Goal: Information Seeking & Learning: Compare options

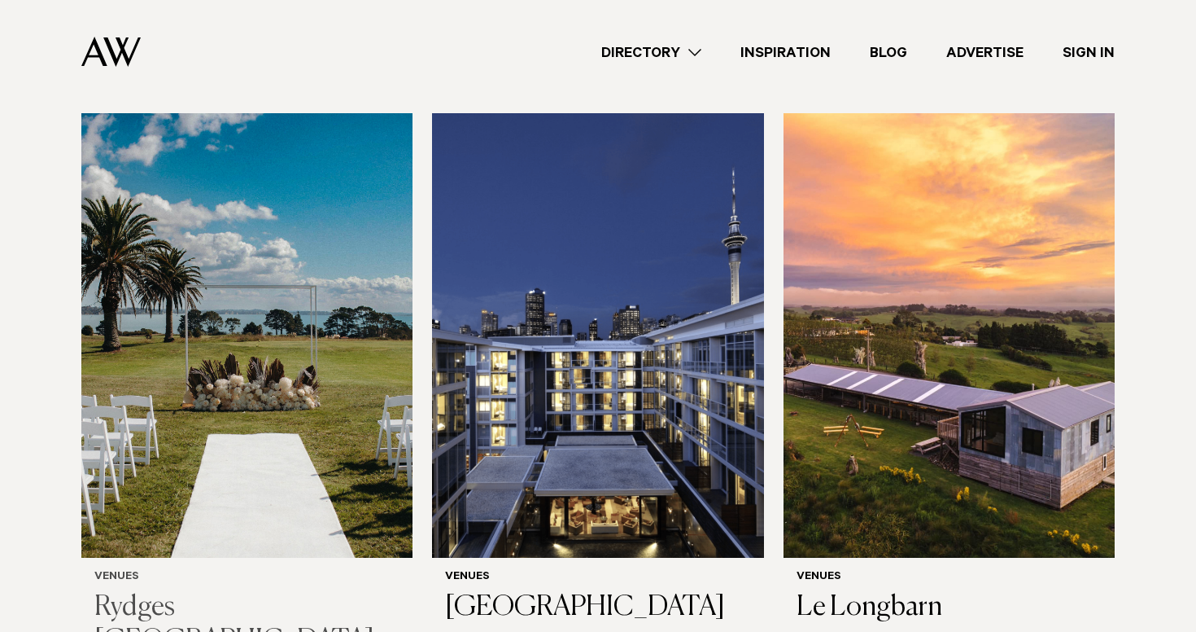
scroll to position [2837, 0]
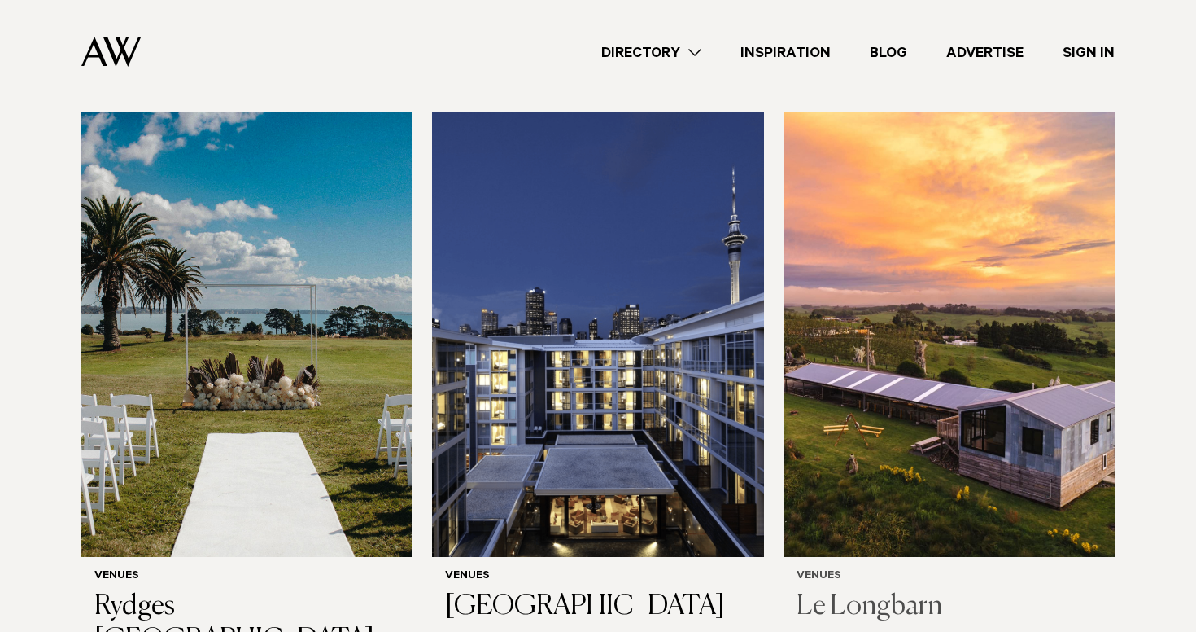
click at [997, 440] on img at bounding box center [949, 334] width 331 height 444
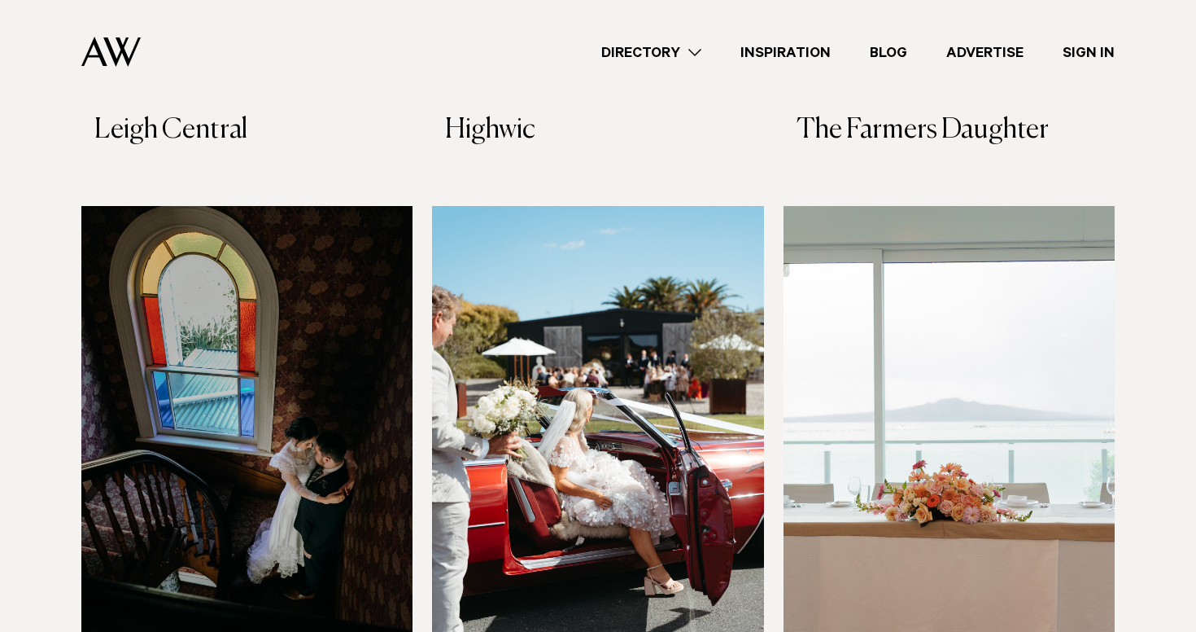
scroll to position [5758, 0]
click at [539, 434] on img at bounding box center [597, 429] width 331 height 444
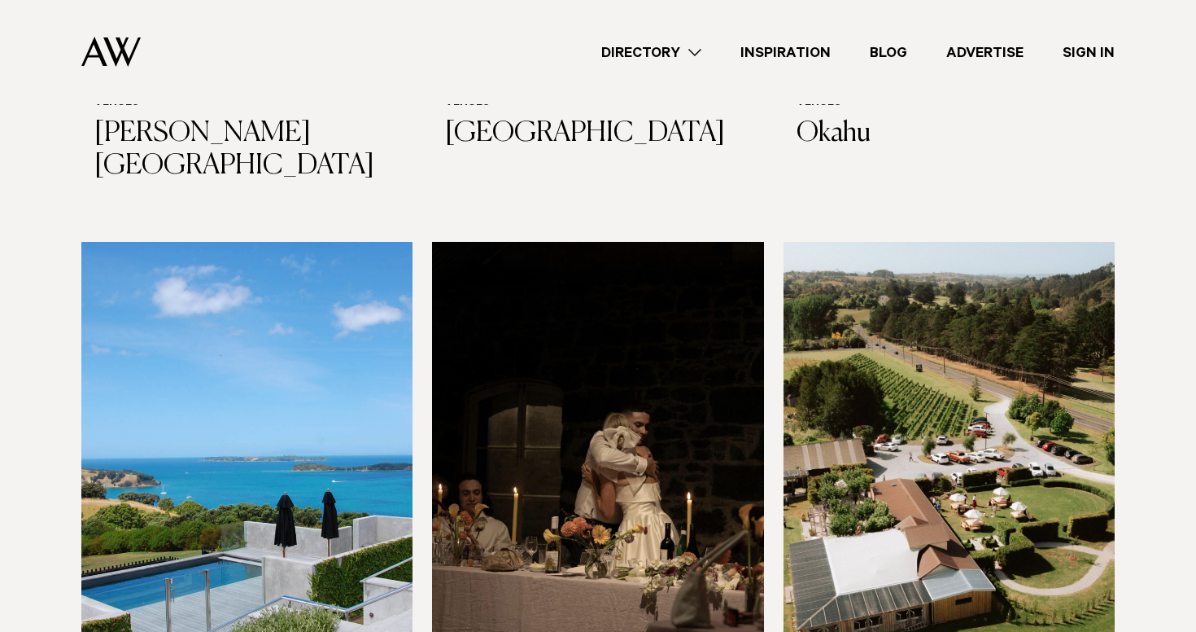
scroll to position [8726, 0]
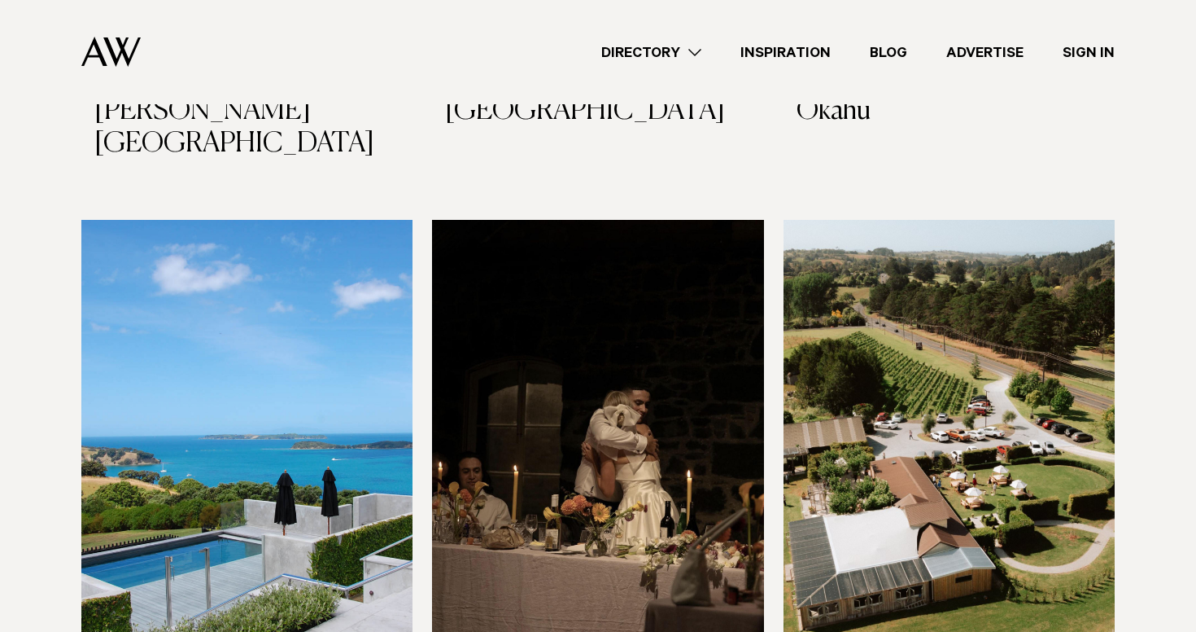
click at [895, 228] on img at bounding box center [949, 442] width 331 height 444
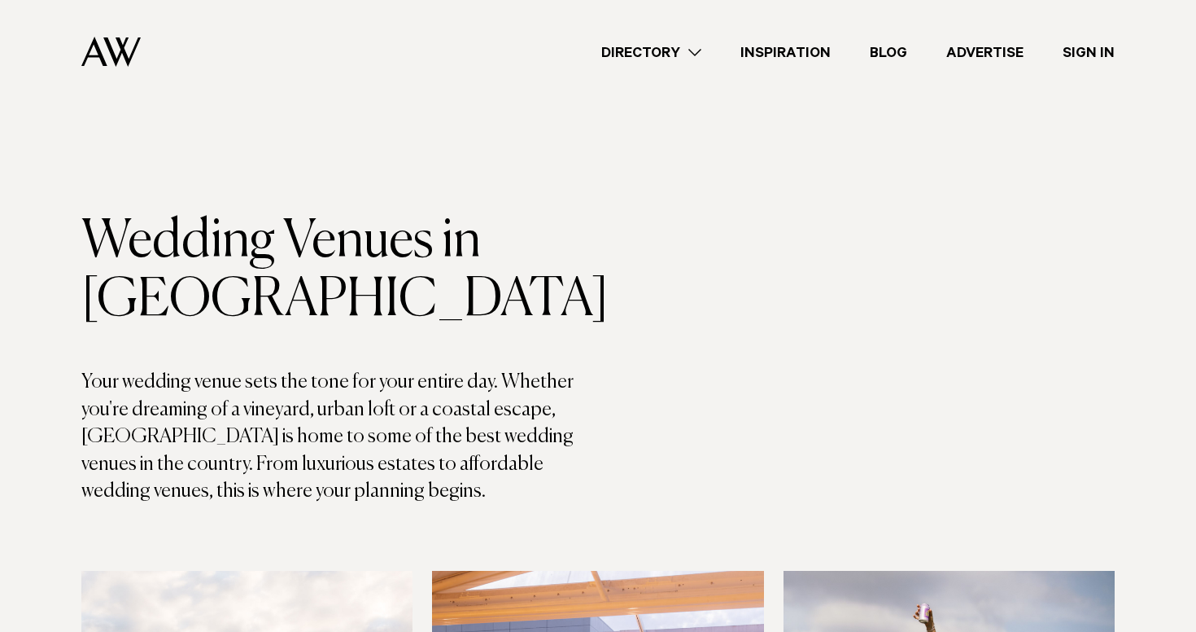
scroll to position [0, 0]
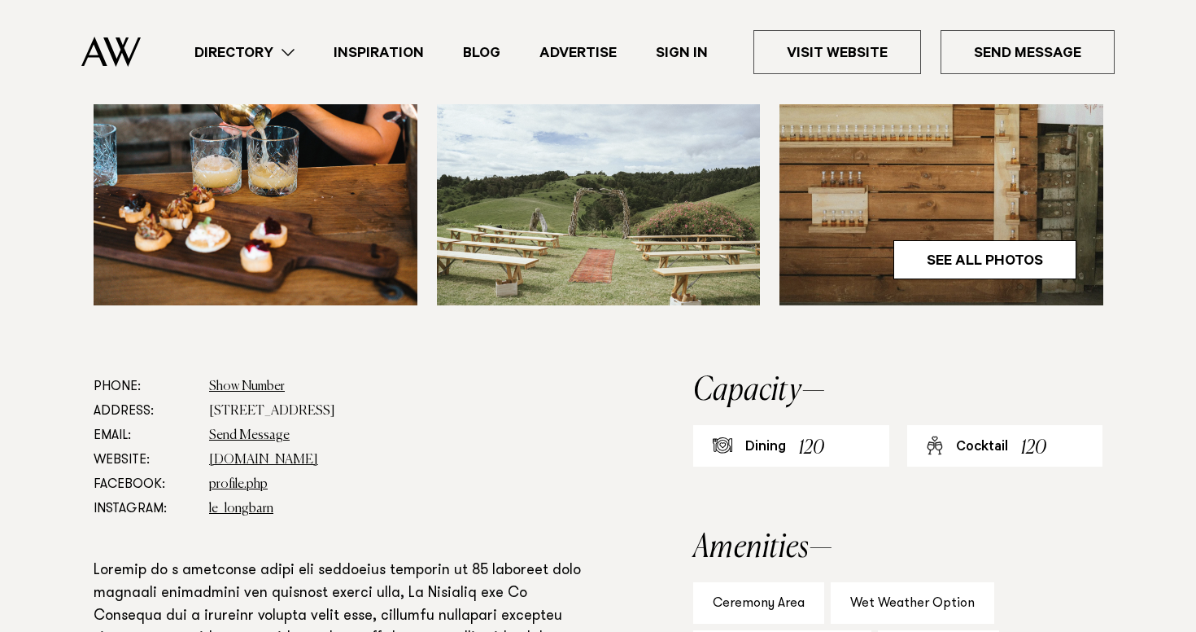
scroll to position [649, 0]
click at [1026, 266] on link "See All Photos" at bounding box center [985, 259] width 183 height 39
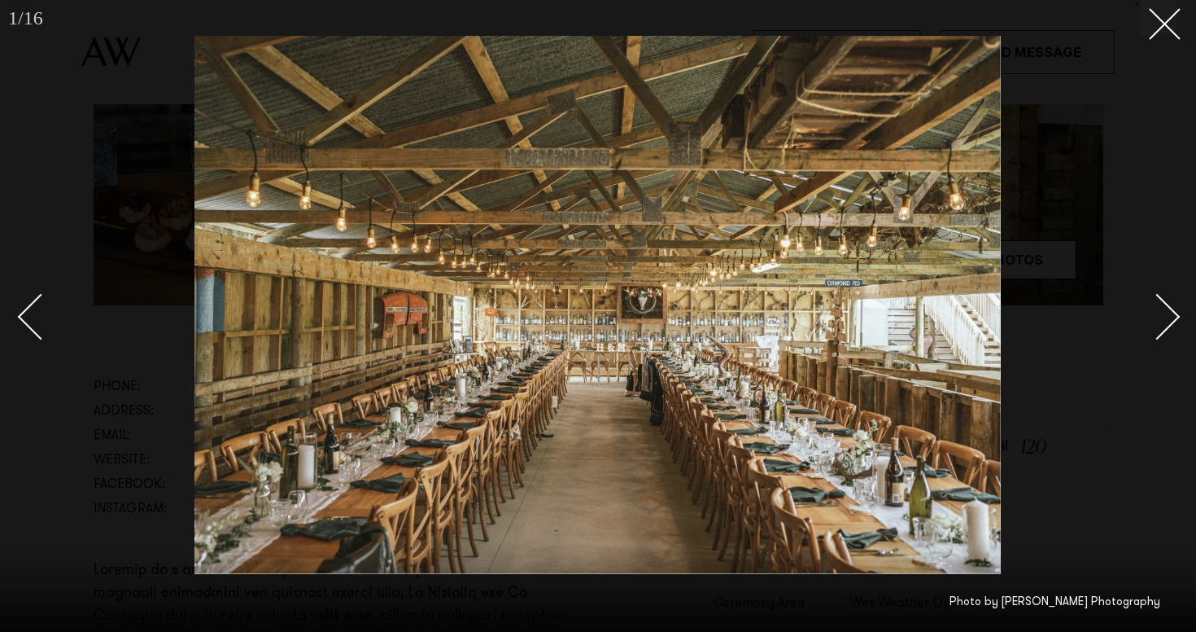
click at [1160, 323] on div "Next slide" at bounding box center [1158, 317] width 46 height 46
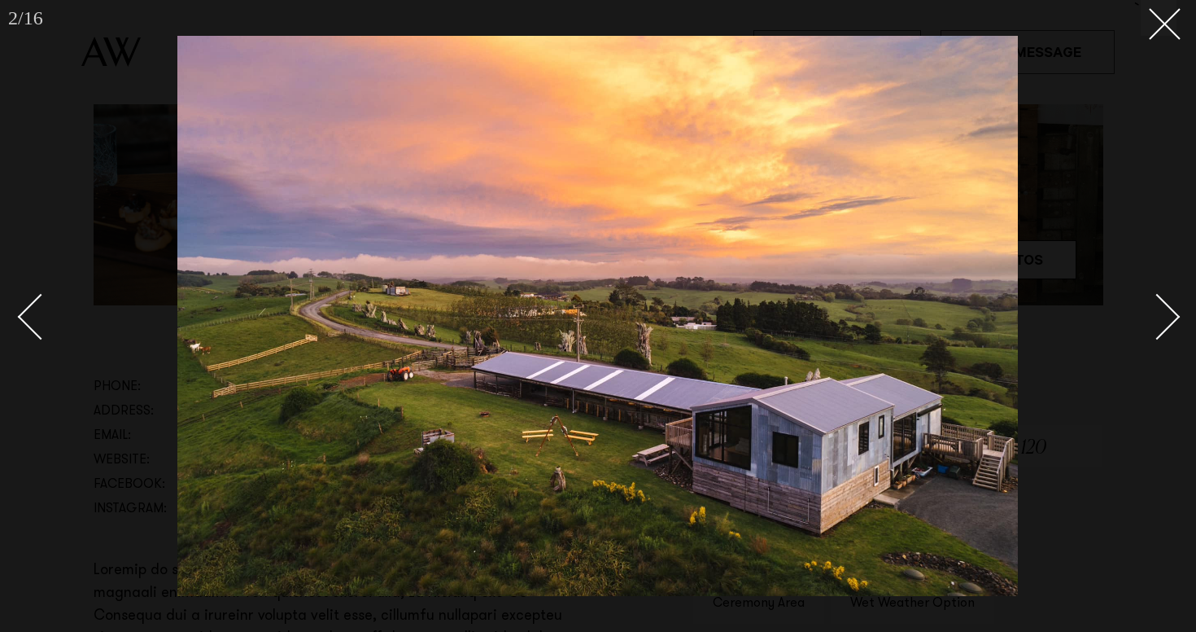
click at [1160, 323] on div "Next slide" at bounding box center [1158, 317] width 46 height 46
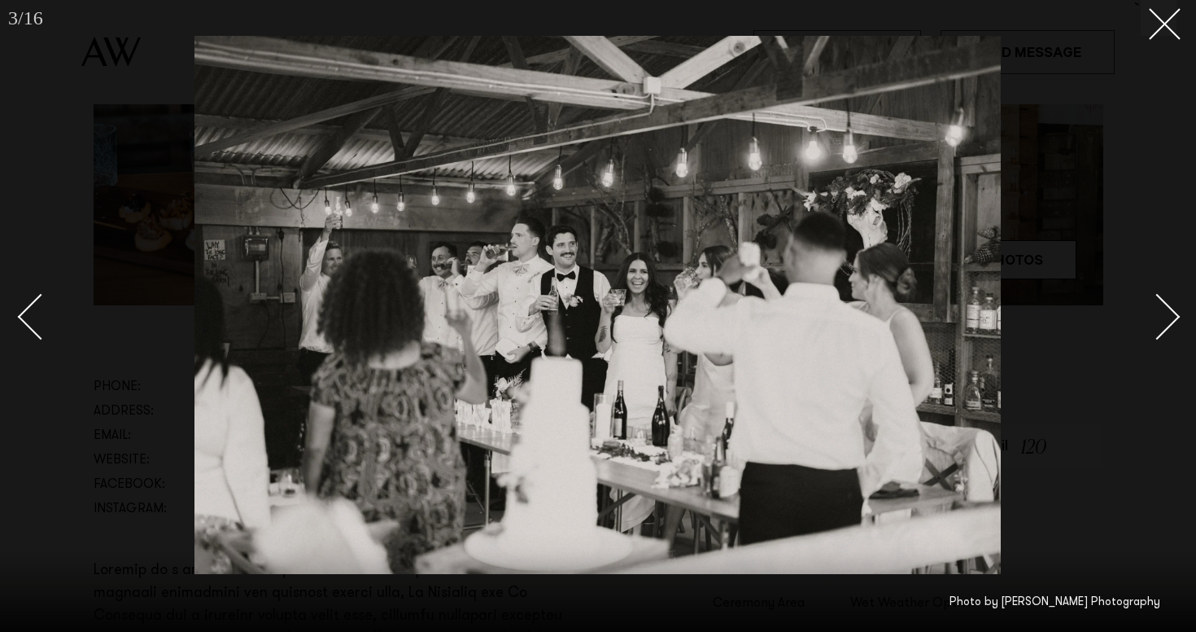
click at [1160, 323] on div "Next slide" at bounding box center [1158, 317] width 46 height 46
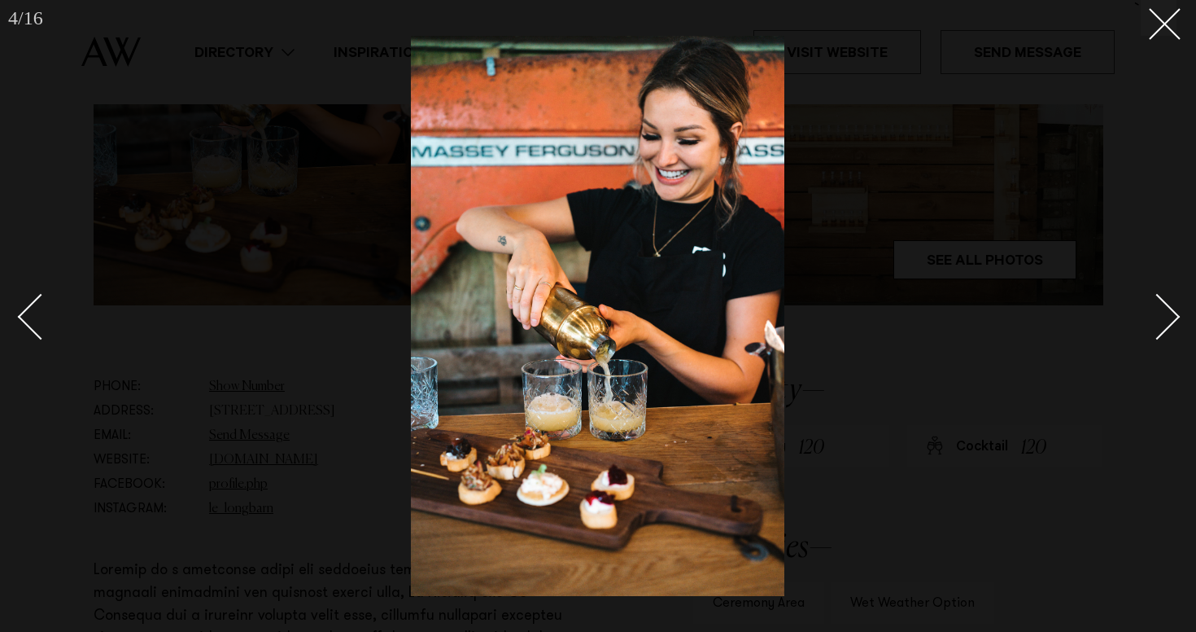
click at [1160, 323] on div "Next slide" at bounding box center [1158, 317] width 46 height 46
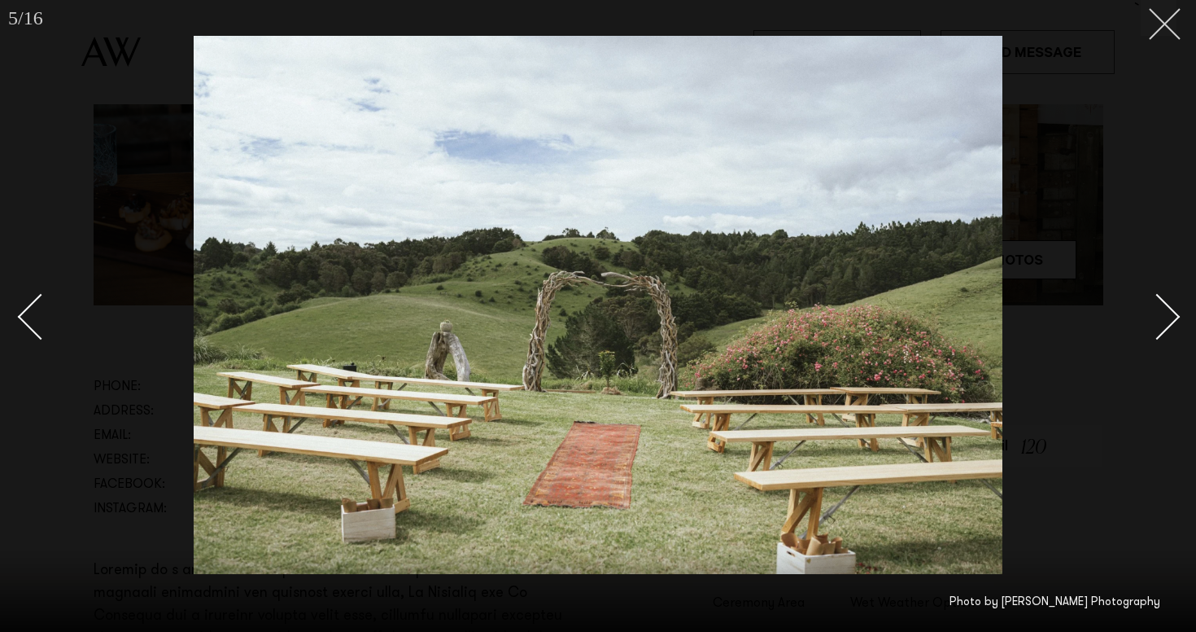
click at [1174, 18] on button at bounding box center [1159, 18] width 36 height 36
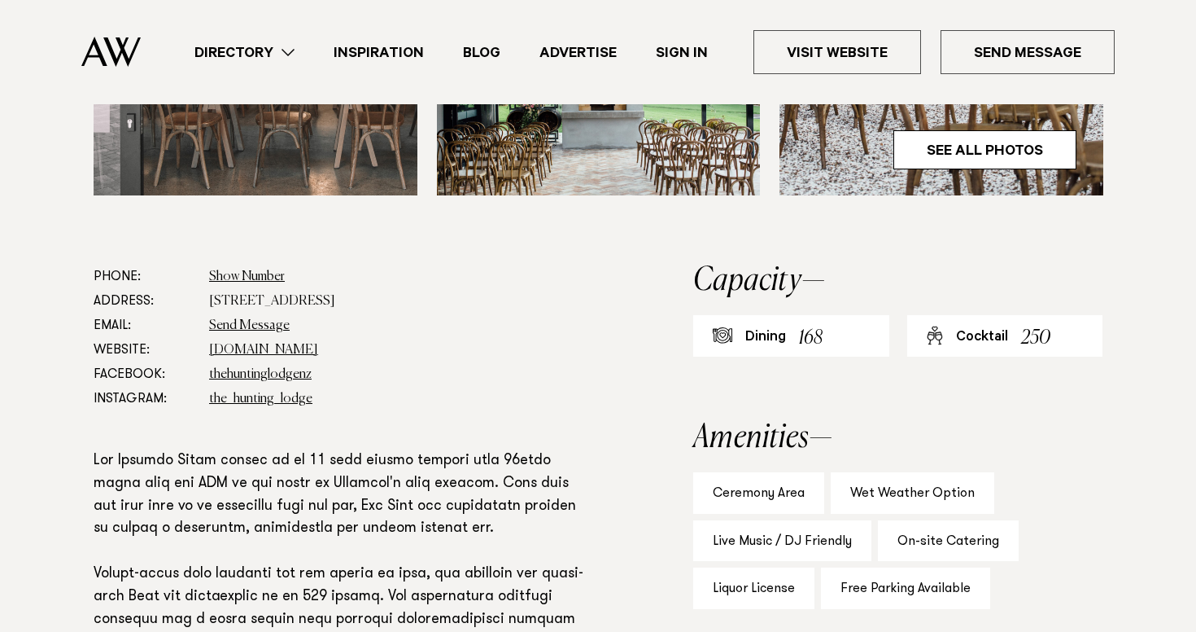
scroll to position [810, 0]
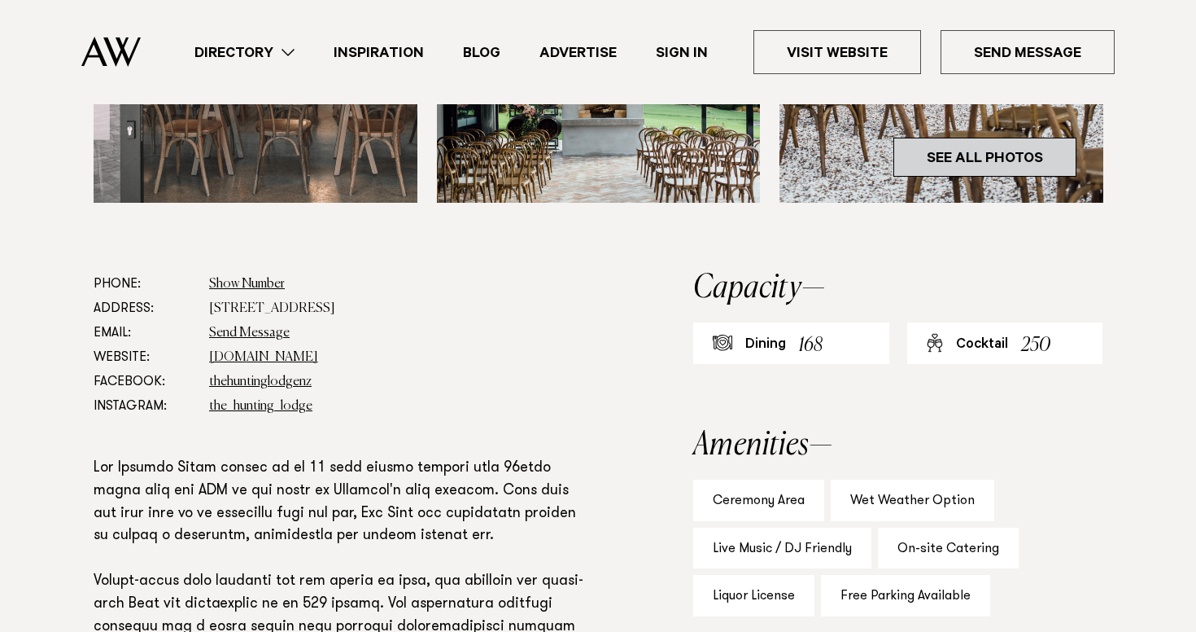
click at [1021, 146] on link "See All Photos" at bounding box center [985, 157] width 183 height 39
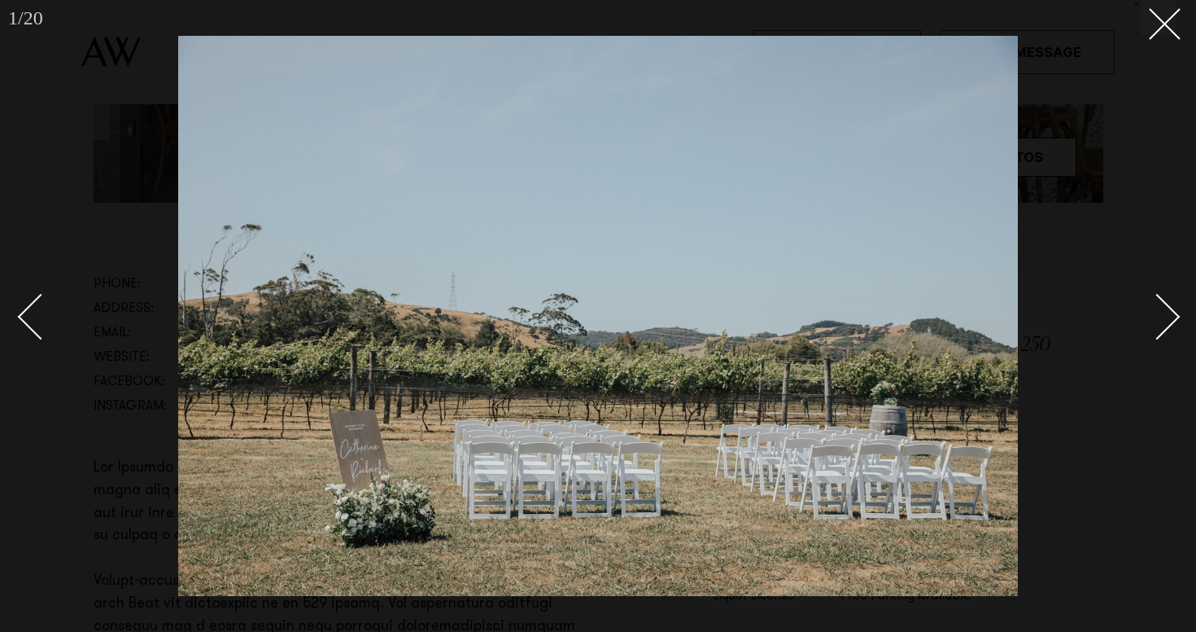
click at [1158, 339] on link at bounding box center [1148, 315] width 57 height 81
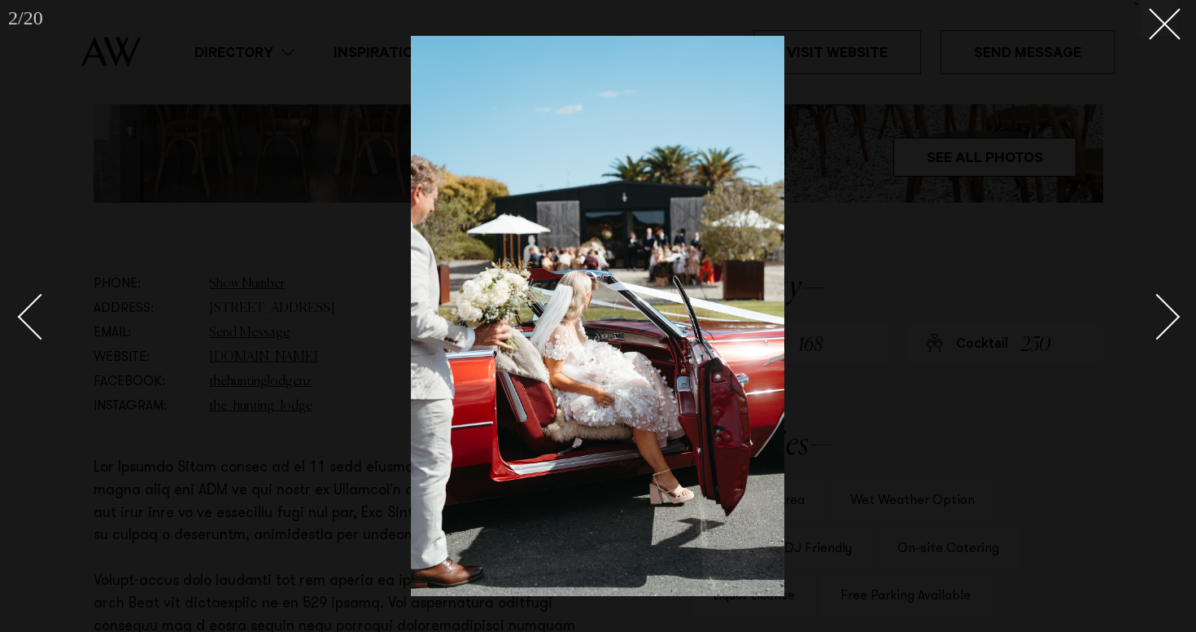
click at [1159, 339] on link at bounding box center [1148, 315] width 57 height 81
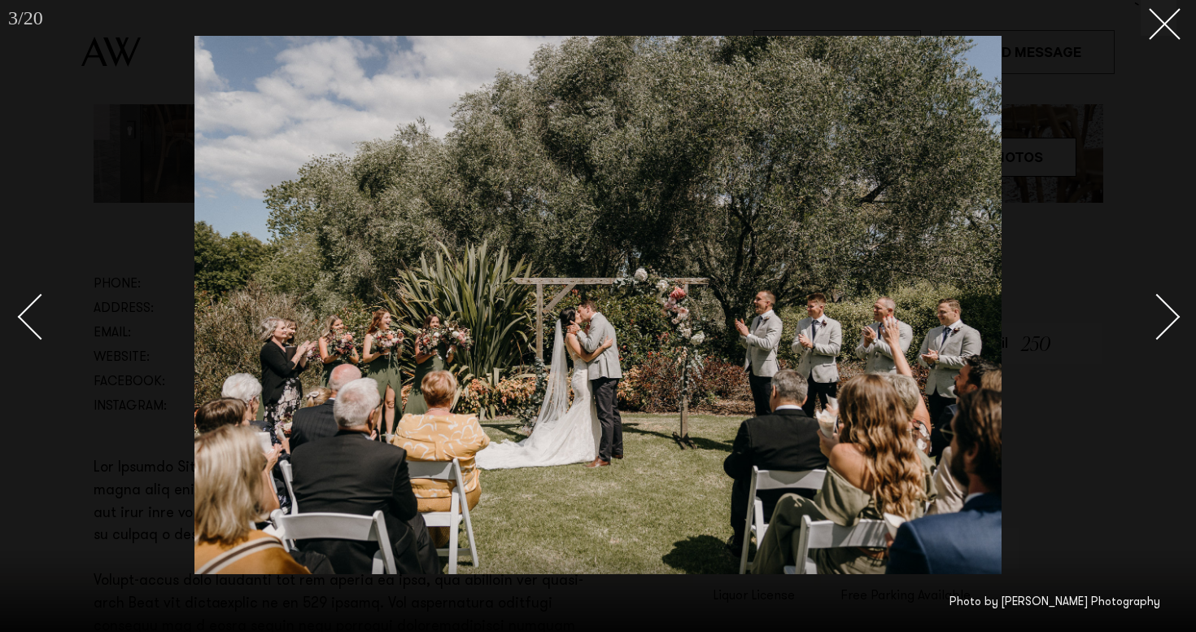
click at [1159, 339] on link at bounding box center [1148, 315] width 57 height 81
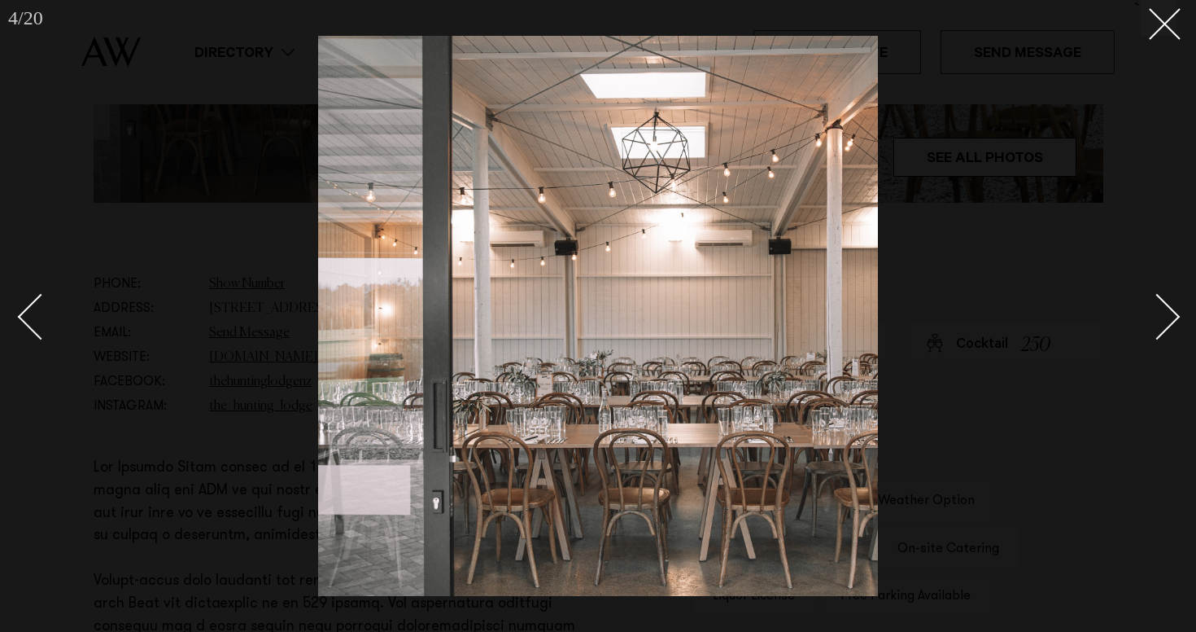
click at [1159, 339] on link at bounding box center [1148, 315] width 57 height 81
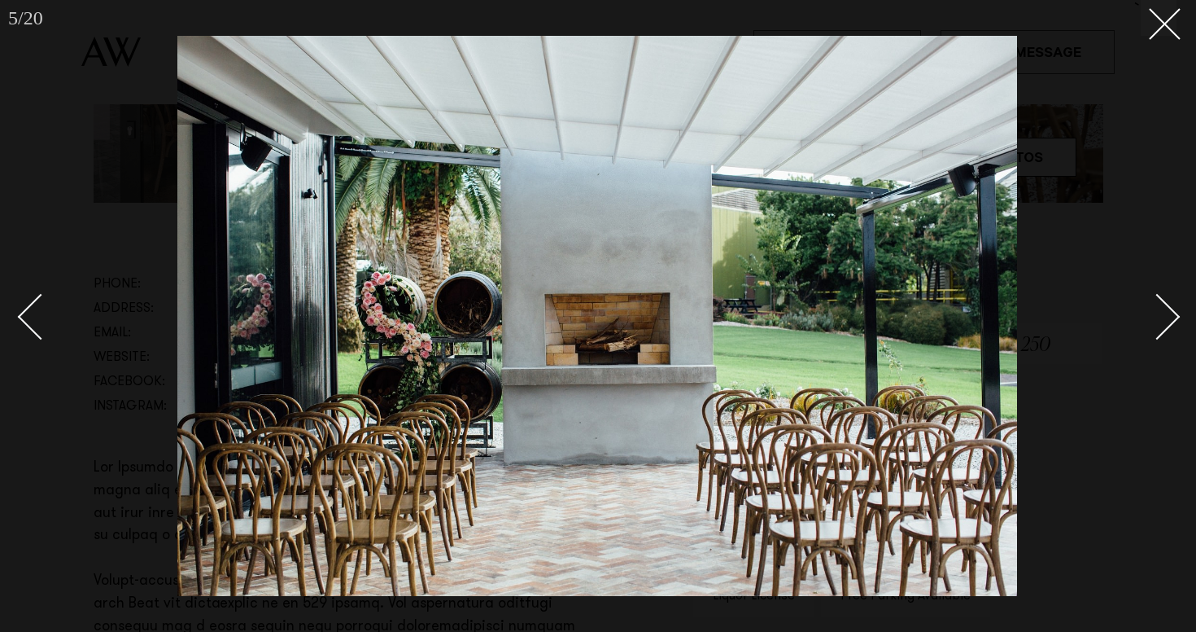
click at [1159, 339] on link at bounding box center [1148, 315] width 57 height 81
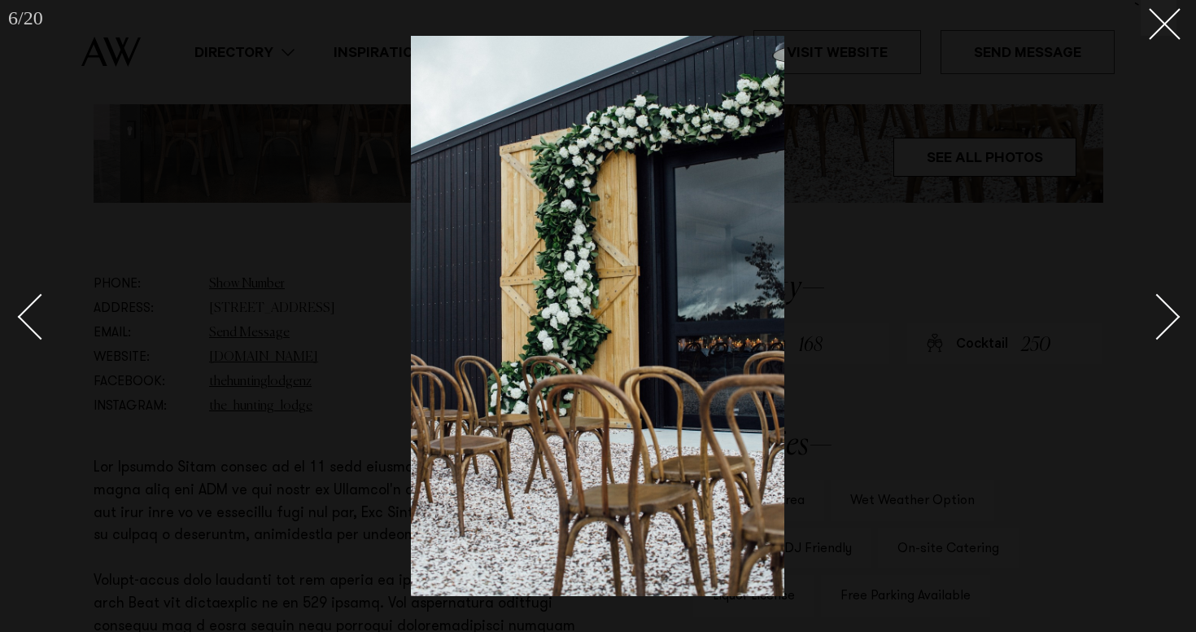
click at [1159, 339] on link at bounding box center [1148, 315] width 57 height 81
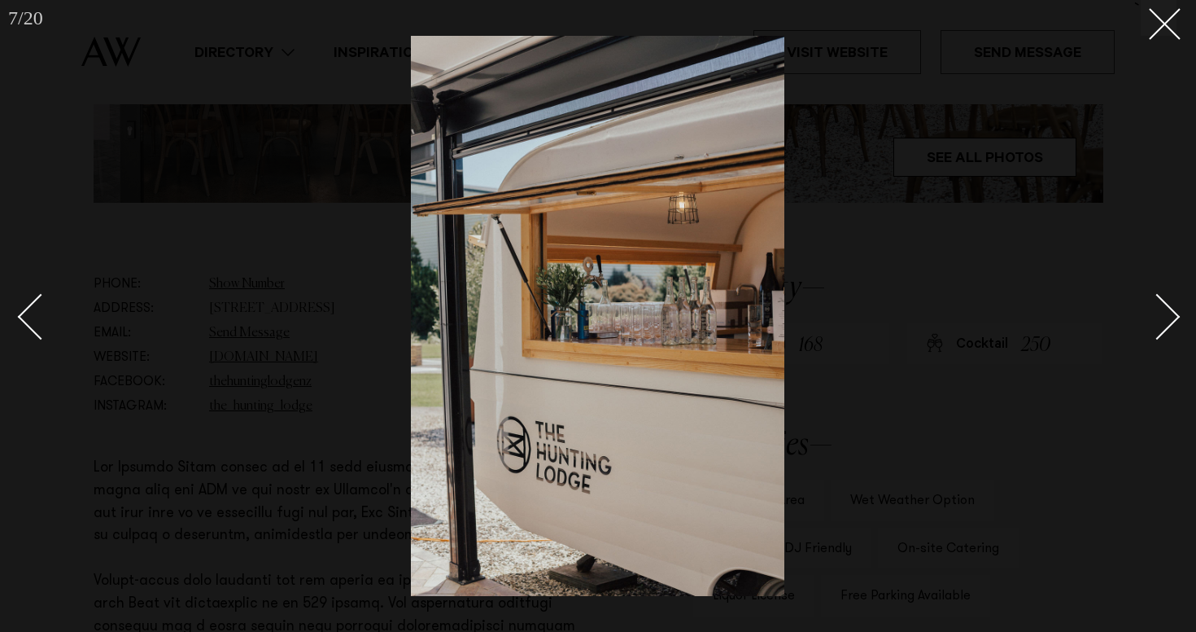
click at [1159, 339] on link at bounding box center [1148, 315] width 57 height 81
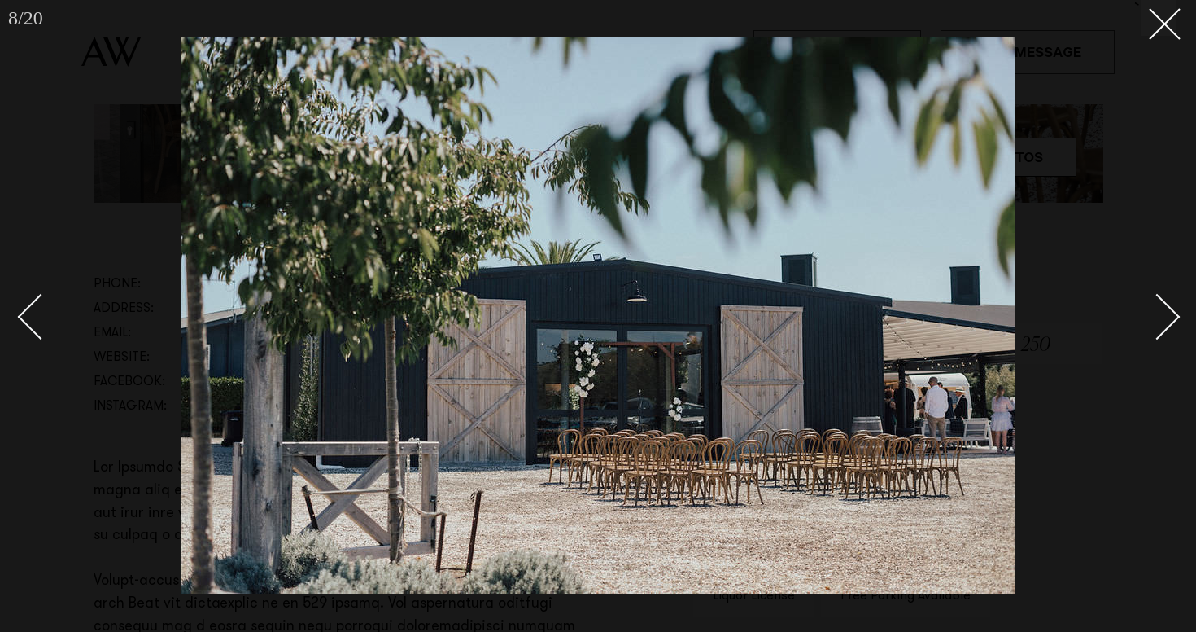
click at [1159, 339] on link at bounding box center [1148, 315] width 57 height 81
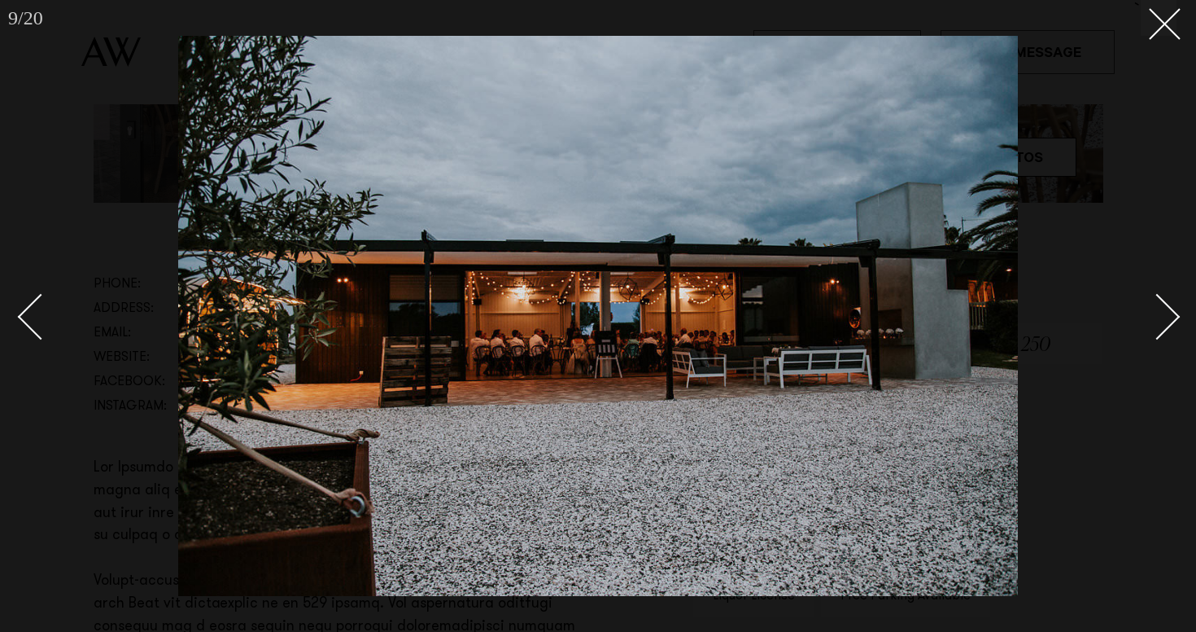
click at [1159, 339] on link at bounding box center [1148, 315] width 57 height 81
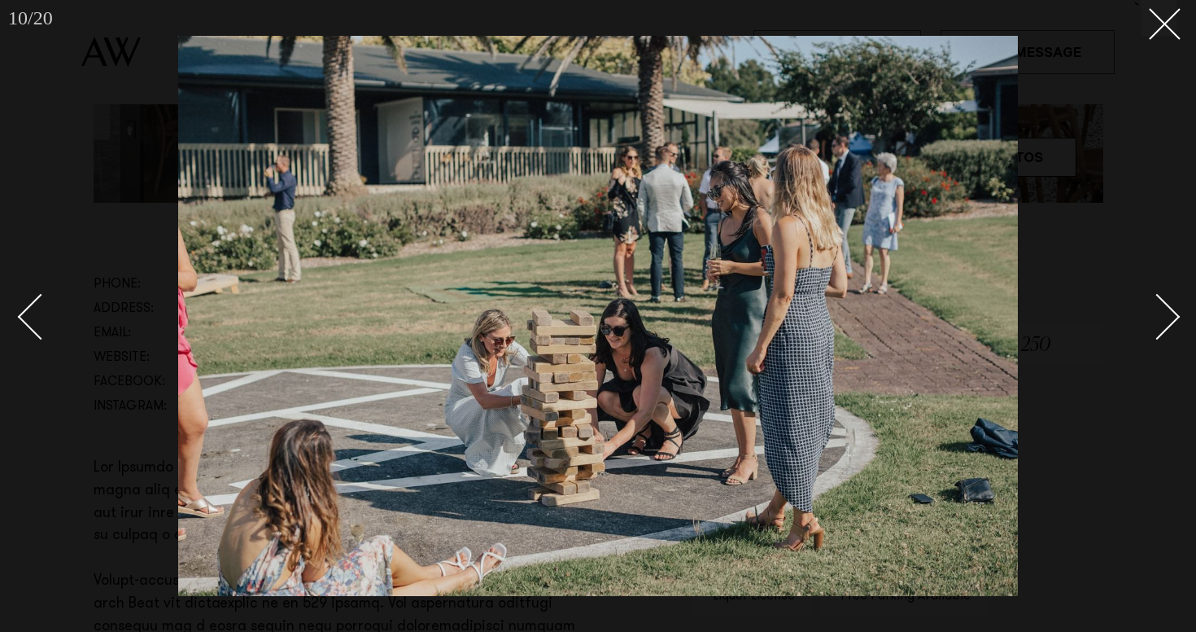
click at [1159, 339] on link at bounding box center [1148, 315] width 57 height 81
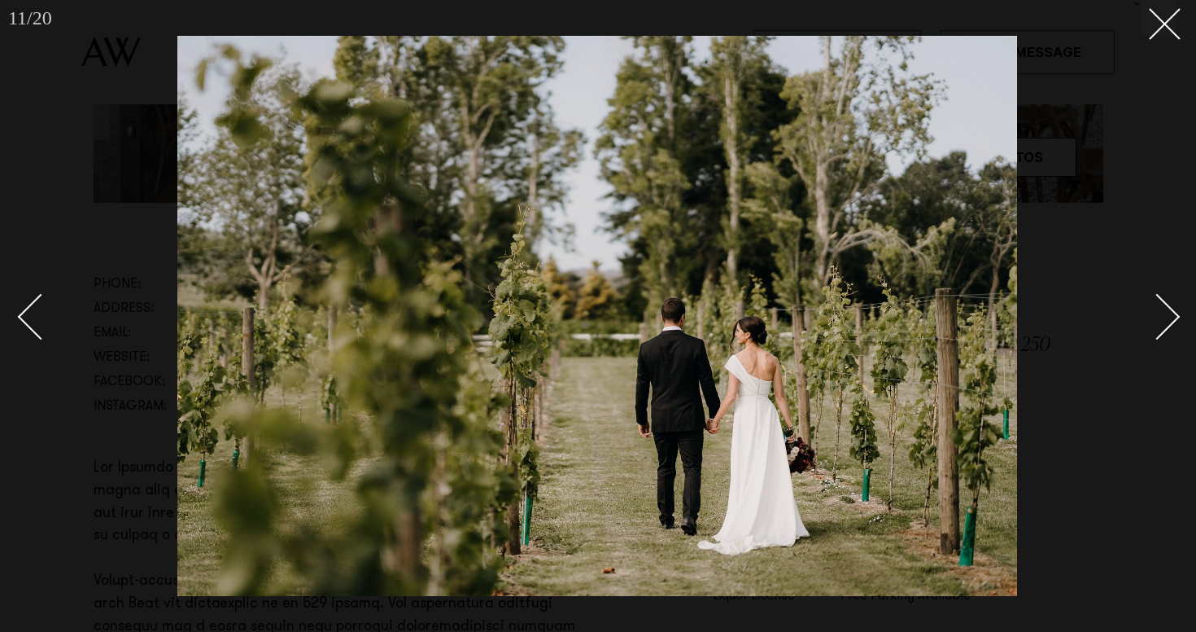
click at [1152, 333] on div "Next slide" at bounding box center [1158, 317] width 46 height 46
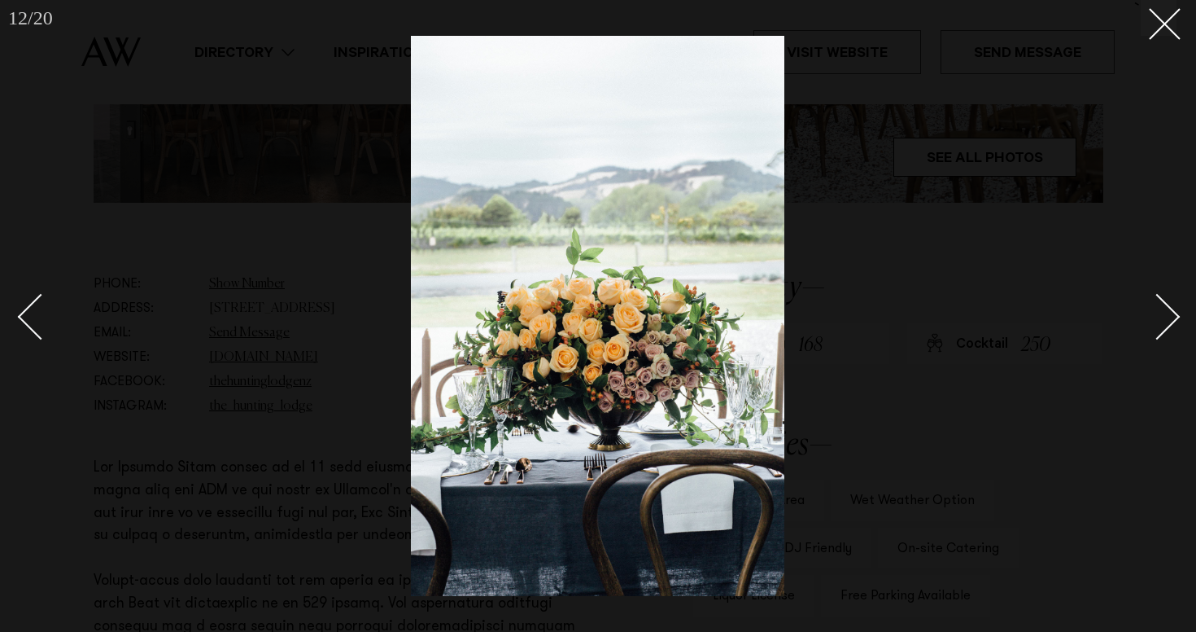
click at [1152, 333] on div "Next slide" at bounding box center [1158, 317] width 46 height 46
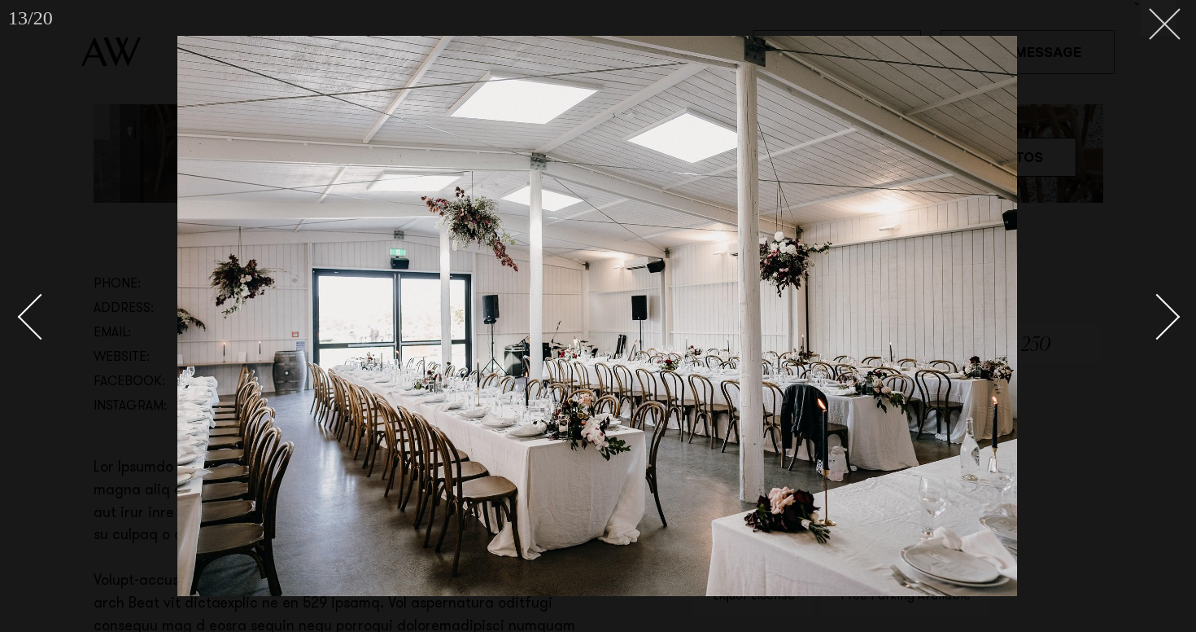
click at [1161, 18] on icon at bounding box center [1159, 18] width 20 height 20
